Goal: Transaction & Acquisition: Purchase product/service

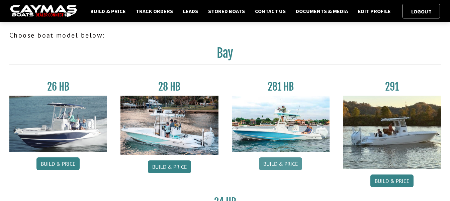
click at [286, 164] on link "Build & Price" at bounding box center [280, 163] width 43 height 13
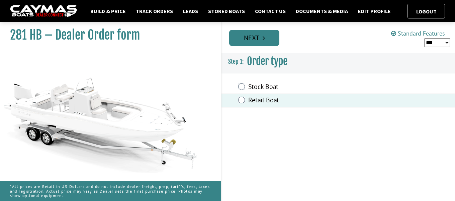
click at [265, 37] on icon "Pagination" at bounding box center [264, 37] width 2 height 7
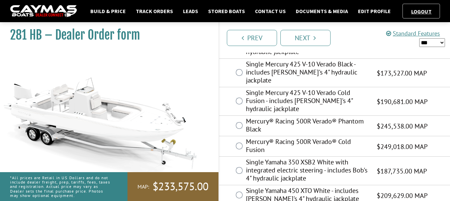
scroll to position [319, 0]
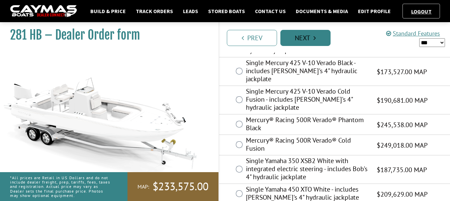
click at [310, 39] on link "Next" at bounding box center [306, 38] width 50 height 16
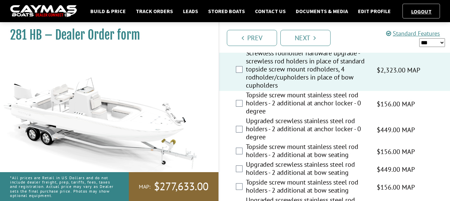
scroll to position [670, 0]
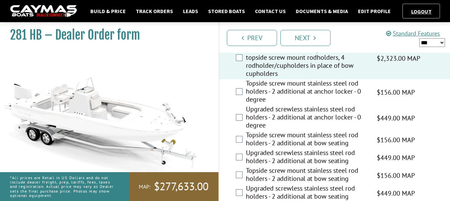
click at [235, 114] on div "Upgraded screwless stainless steel rod holders - 2 additional at anchor locker …" at bounding box center [334, 118] width 231 height 26
click at [243, 115] on div "Upgraded screwless stainless steel rod holders - 2 additional at anchor locker …" at bounding box center [334, 118] width 231 height 26
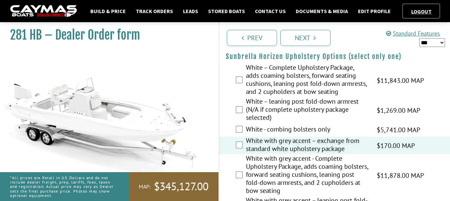
scroll to position [1641, 0]
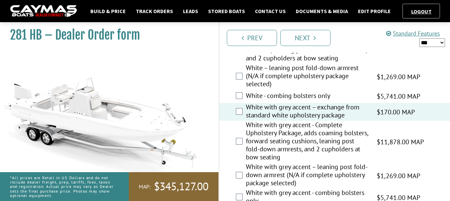
click at [243, 142] on div "White with grey accent - Complete Upholstery Package, adds coaming bolsters, fo…" at bounding box center [334, 142] width 231 height 42
click at [238, 144] on div "White with grey accent - Complete Upholstery Package, adds coaming bolsters, fo…" at bounding box center [334, 142] width 231 height 42
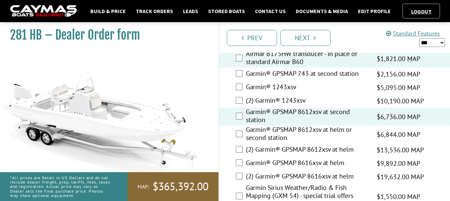
scroll to position [2143, 0]
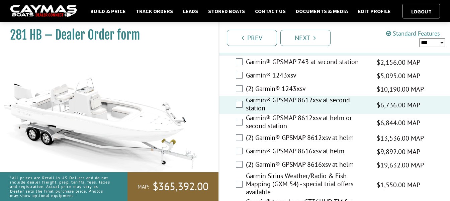
click at [235, 131] on div "(2) Garmin® GPSMAP 8612xsv at helm $13,536.00 MAP $13,536.00 MSRP $8,799.00 $13…" at bounding box center [334, 137] width 231 height 13
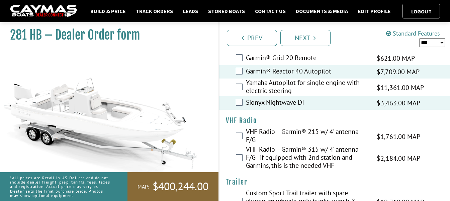
scroll to position [2409, 0]
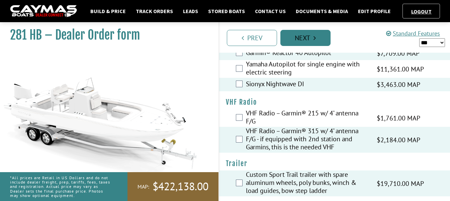
click at [313, 36] on link "Next" at bounding box center [306, 38] width 50 height 16
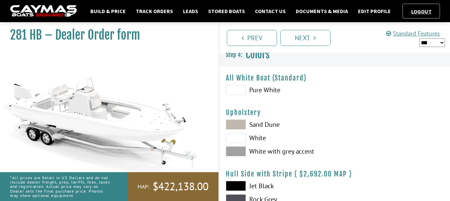
scroll to position [0, 0]
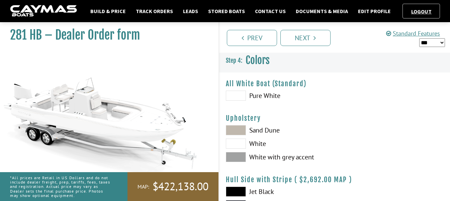
click at [237, 92] on span at bounding box center [236, 95] width 20 height 10
click at [236, 158] on span at bounding box center [236, 157] width 20 height 10
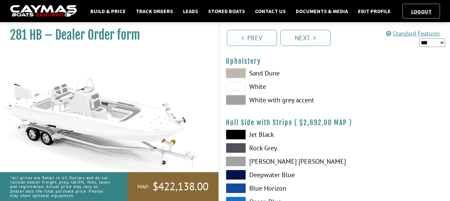
scroll to position [67, 0]
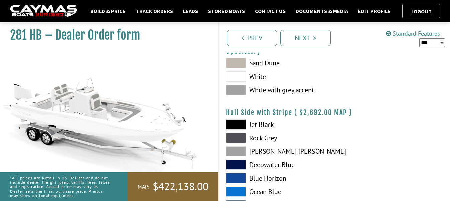
click at [237, 137] on span at bounding box center [236, 138] width 20 height 10
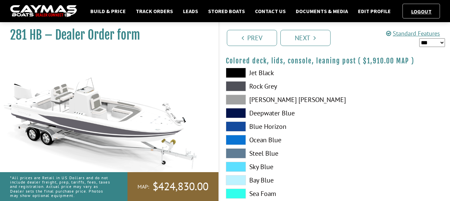
scroll to position [823, 0]
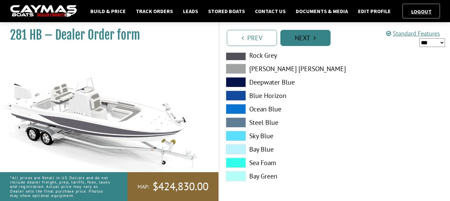
click at [317, 37] on link "Next" at bounding box center [306, 38] width 50 height 16
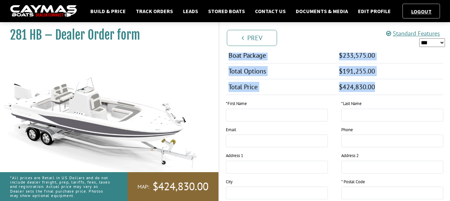
scroll to position [1163, 0]
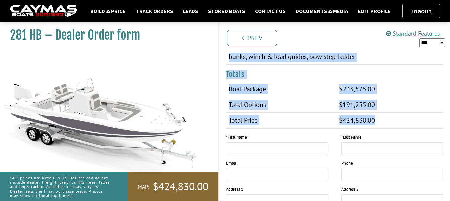
drag, startPoint x: 224, startPoint y: 80, endPoint x: 419, endPoint y: 115, distance: 197.7
copy div "Model 281 HB Engine Twin Mercury 300 V-8 Verado Cold Fusion $233,575.00 $151,82…"
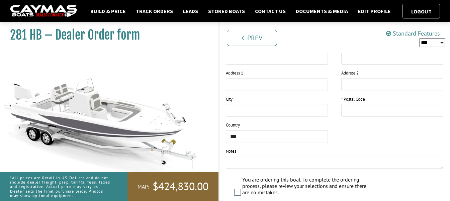
scroll to position [1196, 0]
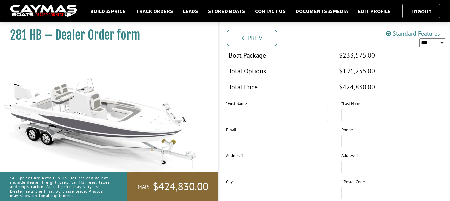
click at [245, 116] on input "text" at bounding box center [277, 114] width 102 height 13
type input "*****"
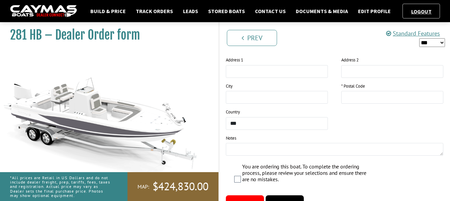
scroll to position [1330, 0]
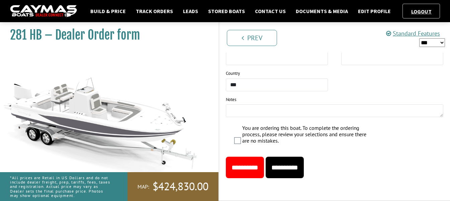
type input "******"
click at [236, 112] on textarea at bounding box center [335, 110] width 218 height 13
click at [304, 168] on input "**********" at bounding box center [285, 166] width 38 height 21
click at [232, 108] on textarea "To enrich screen reader interactions, please activate Accessibility in Grammarl…" at bounding box center [335, 110] width 218 height 13
type textarea "*"
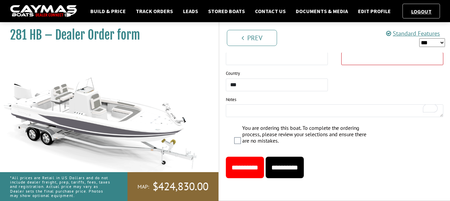
click at [362, 63] on input "This field is required." at bounding box center [393, 58] width 102 height 13
type input "*****"
click at [304, 169] on input "**********" at bounding box center [285, 166] width 38 height 21
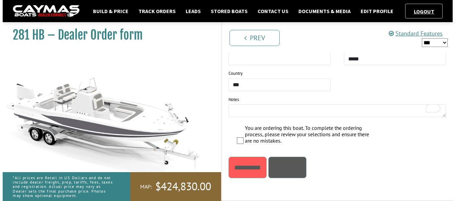
scroll to position [0, 0]
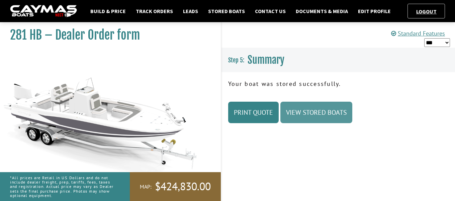
click at [325, 114] on link "View Stored Boats" at bounding box center [317, 111] width 72 height 21
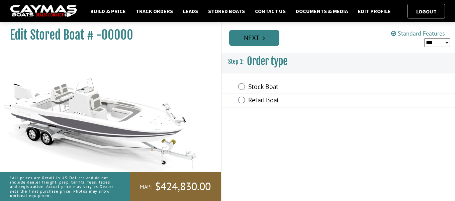
click at [266, 39] on link "Next" at bounding box center [254, 38] width 50 height 16
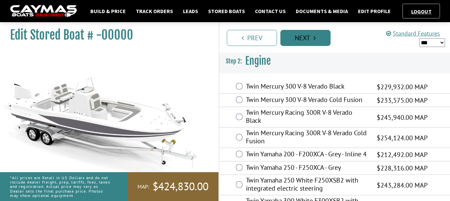
click at [316, 38] on link "Next" at bounding box center [306, 38] width 50 height 16
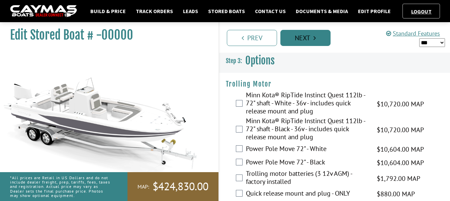
click at [316, 38] on link "Next" at bounding box center [306, 38] width 50 height 16
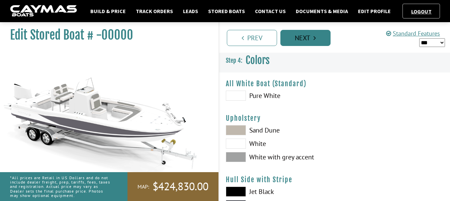
click at [316, 38] on link "Next" at bounding box center [306, 38] width 50 height 16
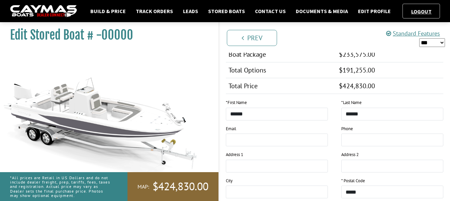
scroll to position [1104, 0]
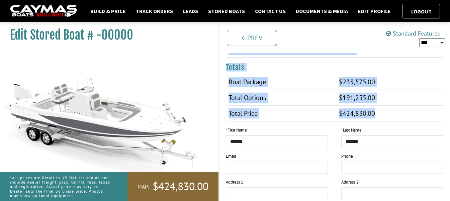
drag, startPoint x: 226, startPoint y: 80, endPoint x: 404, endPoint y: 121, distance: 182.7
copy div "Model 281 HB Engine Twin Mercury 300 V-8 Verado Cold Fusion $233,575.00 $151,82…"
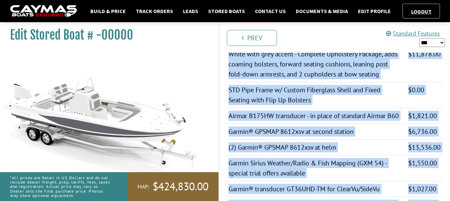
scroll to position [741, 0]
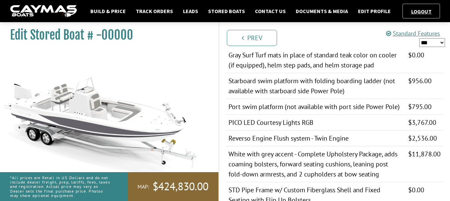
click at [322, 39] on ul "Prev Next" at bounding box center [337, 37] width 225 height 17
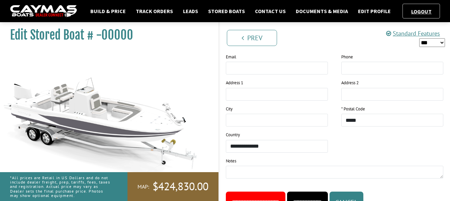
scroll to position [1238, 0]
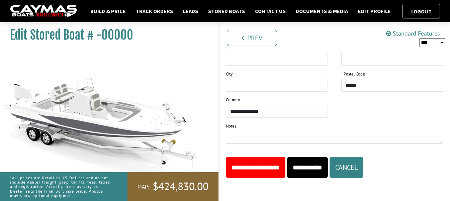
click at [441, 43] on select "*** ****** ******" at bounding box center [433, 42] width 26 height 9
click at [420, 38] on select "*** ****** ******" at bounding box center [433, 42] width 26 height 9
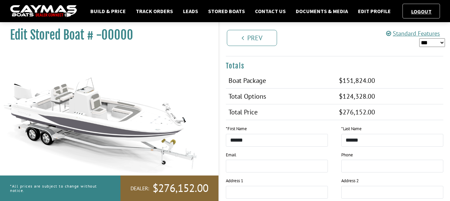
scroll to position [1104, 0]
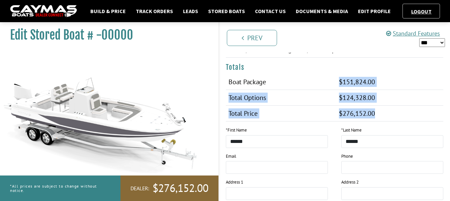
drag, startPoint x: 393, startPoint y: 120, endPoint x: 347, endPoint y: 82, distance: 60.2
click at [347, 82] on tbody "Boat Package $233,575.00 $151,824.00 Total Options $191,255.00 $124,328.00 Tota…" at bounding box center [335, 97] width 218 height 47
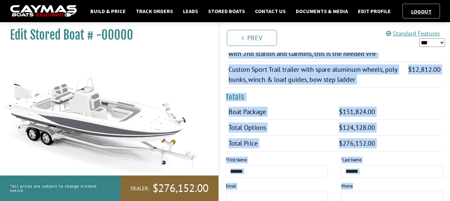
scroll to position [1118, 0]
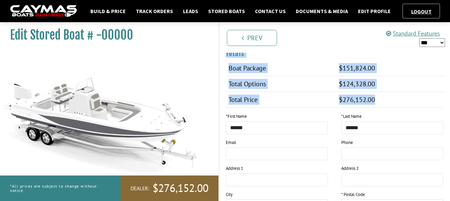
drag, startPoint x: 225, startPoint y: 77, endPoint x: 409, endPoint y: 95, distance: 184.4
copy div "Model 281 HB Engine Twin Mercury 300 V-8 Verado Cold Fusion $233,575.00 $151,82…"
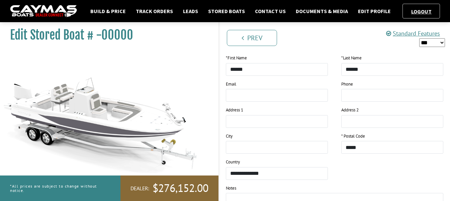
scroll to position [970, 0]
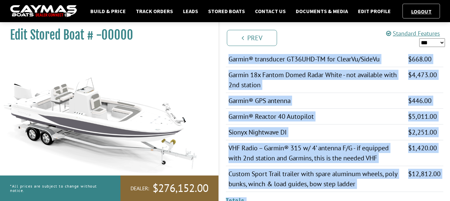
click at [443, 42] on select "*** ****** ******" at bounding box center [433, 42] width 26 height 9
select select "*"
click at [420, 38] on select "*** ****** ******" at bounding box center [433, 42] width 26 height 9
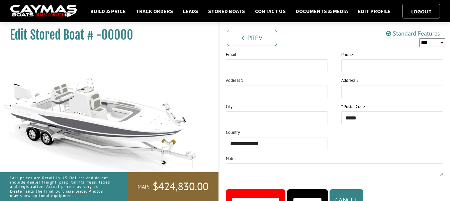
scroll to position [1238, 0]
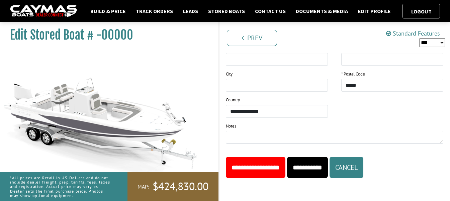
click at [251, 169] on input "**********" at bounding box center [256, 166] width 60 height 21
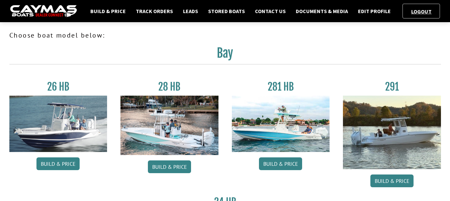
scroll to position [33, 0]
